Goal: Information Seeking & Learning: Learn about a topic

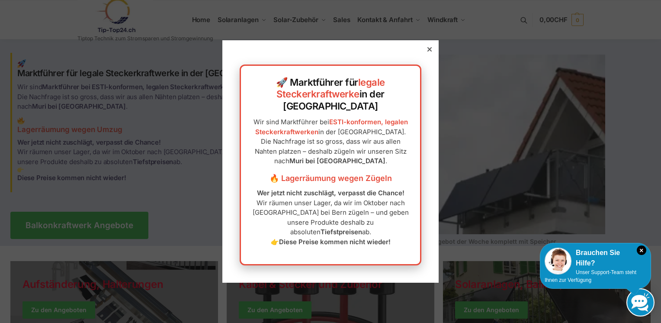
click at [585, 265] on div "Brauchen Sie Hilfe?" at bounding box center [595, 257] width 102 height 21
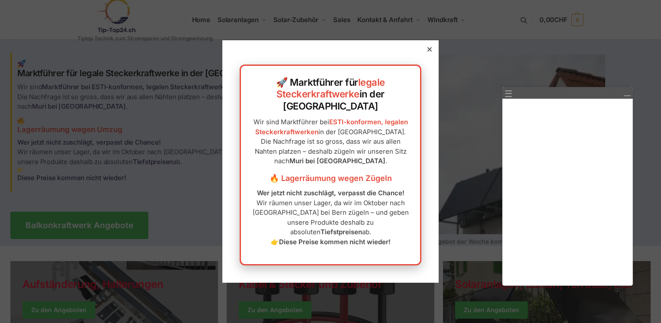
click at [479, 293] on div at bounding box center [330, 161] width 661 height 323
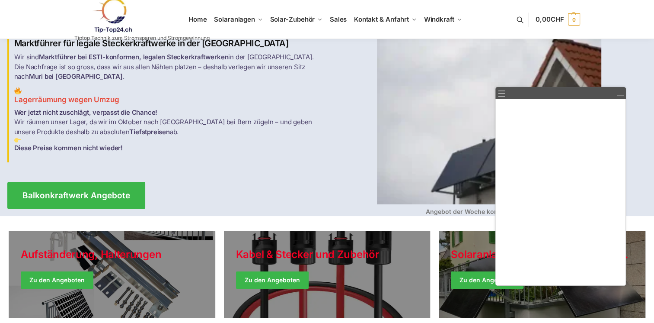
scroll to position [216, 0]
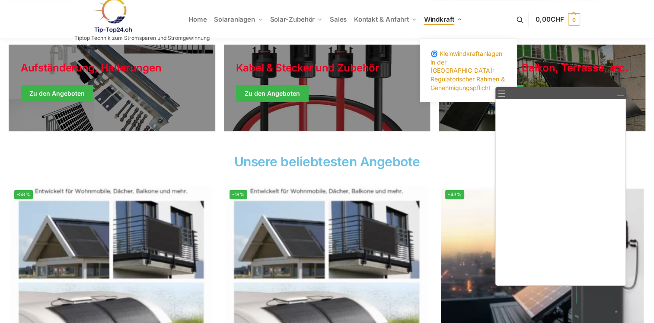
click at [444, 73] on span "🌀 Kleinwindkraftanlagen in der [GEOGRAPHIC_DATA]: Regulatorischer Rahmen & Gene…" at bounding box center [467, 70] width 74 height 41
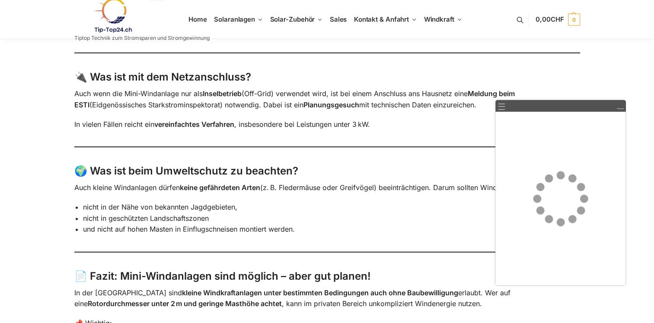
scroll to position [605, 0]
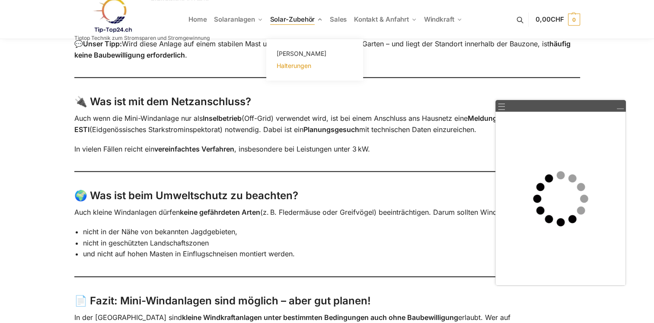
click at [295, 65] on span "Halterungen" at bounding box center [293, 65] width 35 height 7
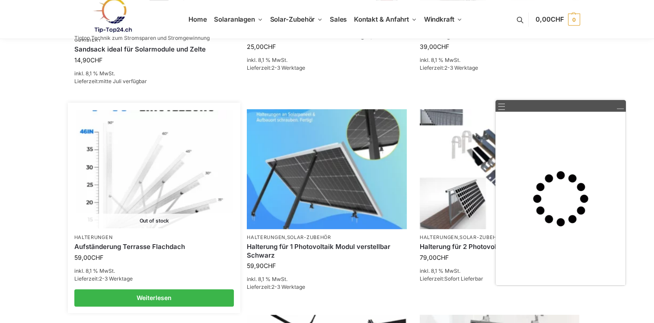
scroll to position [649, 0]
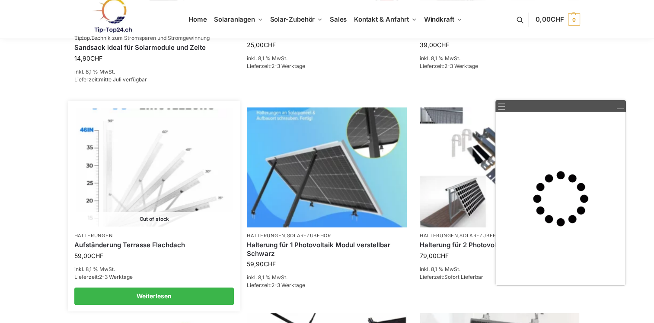
click at [154, 176] on img at bounding box center [154, 167] width 157 height 118
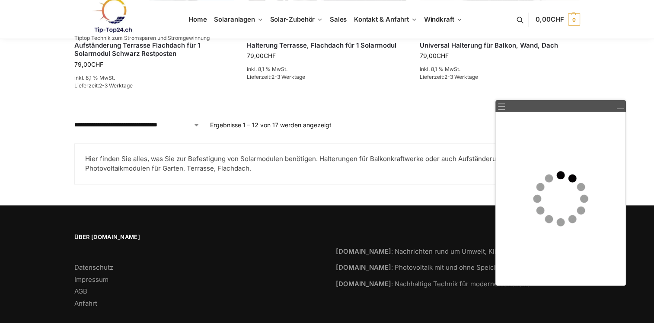
scroll to position [1062, 0]
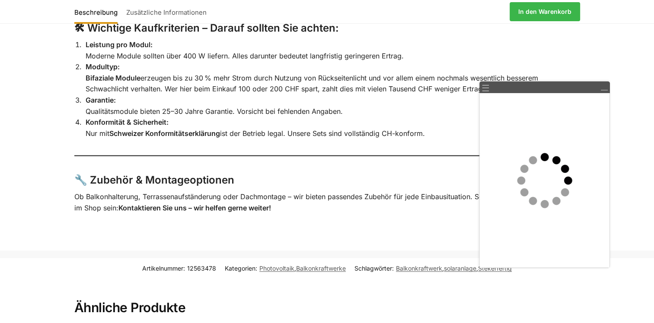
scroll to position [1781, 0]
